Goal: Information Seeking & Learning: Learn about a topic

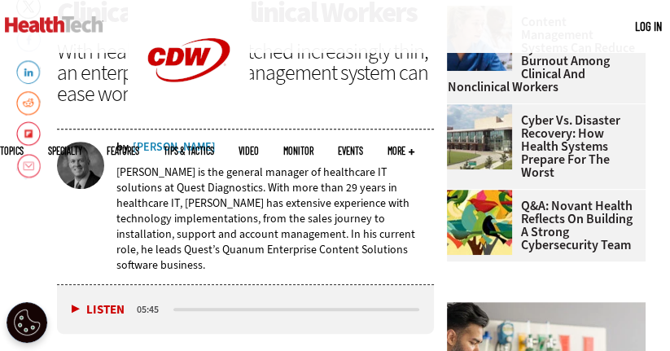
click at [78, 304] on button "Listen" at bounding box center [98, 310] width 53 height 12
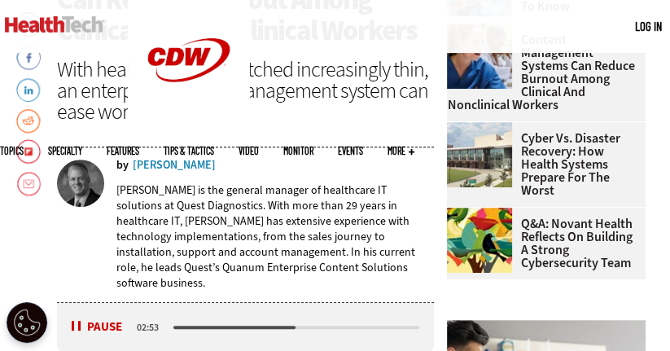
scroll to position [499, 0]
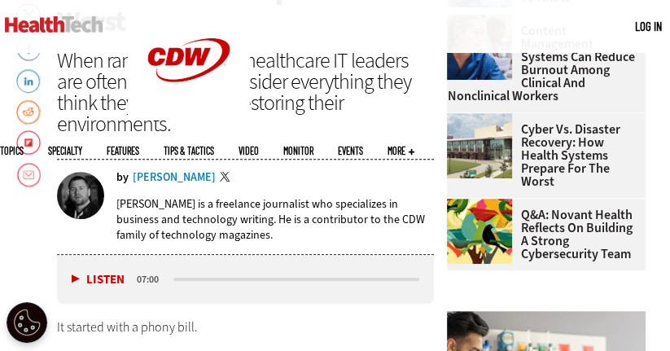
scroll to position [554, 0]
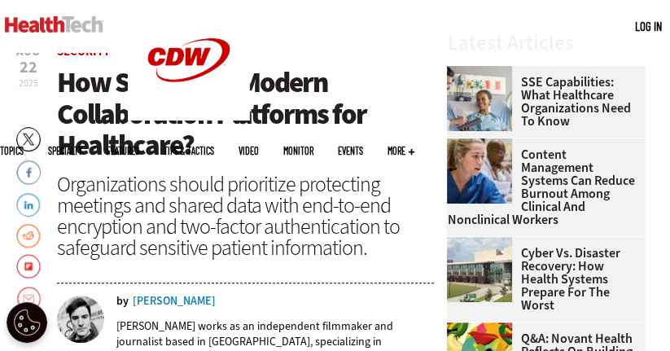
scroll to position [349, 0]
